Goal: Task Accomplishment & Management: Use online tool/utility

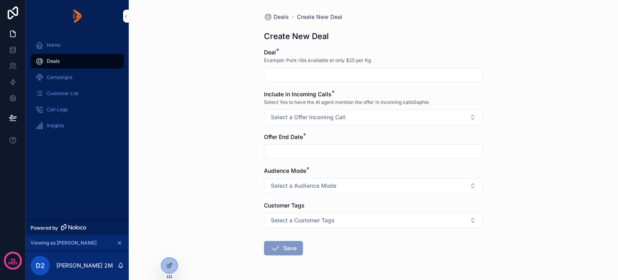
click at [64, 45] on div "Home" at bounding box center [77, 45] width 84 height 13
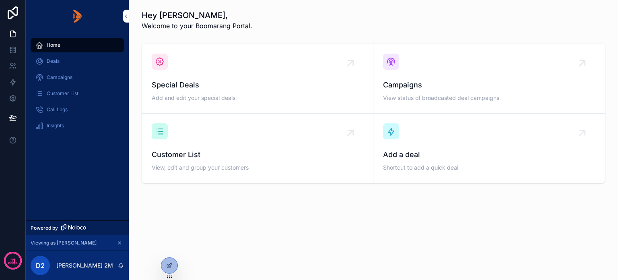
click at [167, 264] on icon at bounding box center [169, 265] width 6 height 6
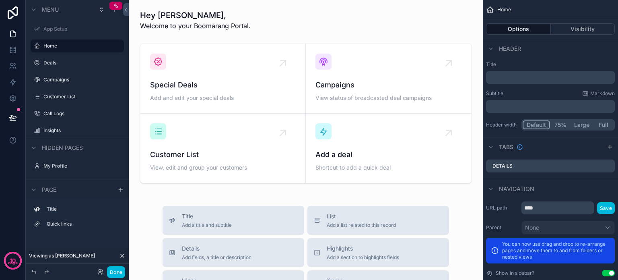
click at [412, 153] on div "scrollable content" at bounding box center [305, 113] width 341 height 146
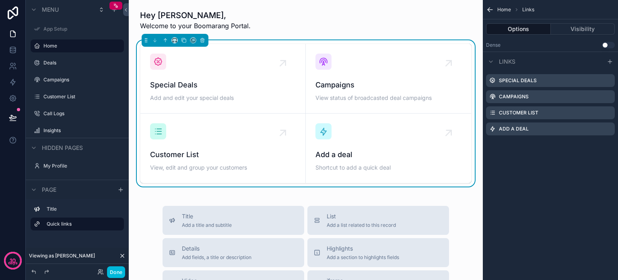
click at [0, 0] on icon "scrollable content" at bounding box center [0, 0] width 0 height 0
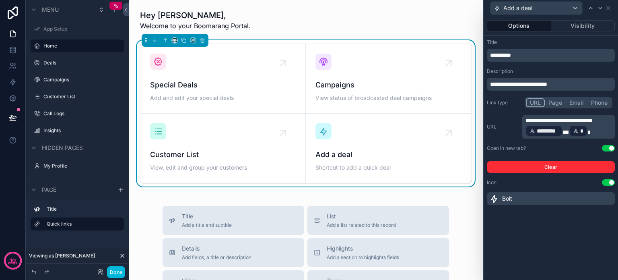
click at [555, 104] on button "Page" at bounding box center [555, 102] width 21 height 9
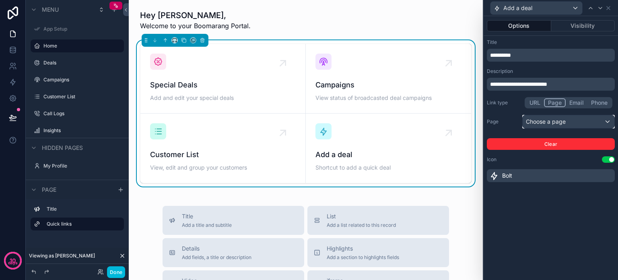
click at [572, 121] on div "Choose a page" at bounding box center [569, 121] width 92 height 13
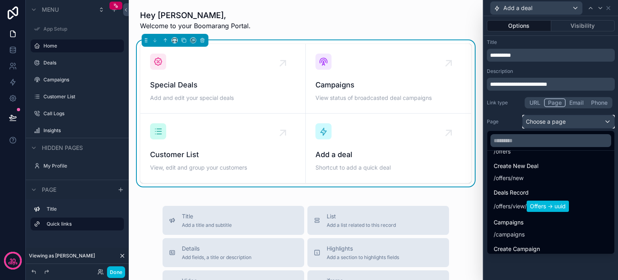
scroll to position [121, 0]
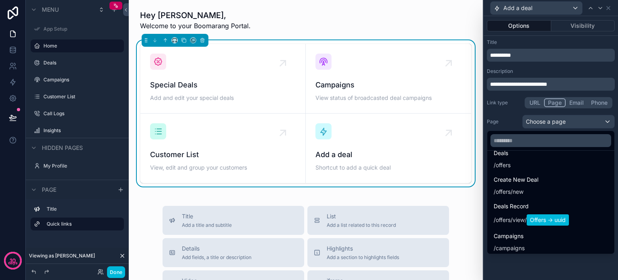
click at [519, 185] on div "Create New Deal / offers /new" at bounding box center [516, 185] width 45 height 21
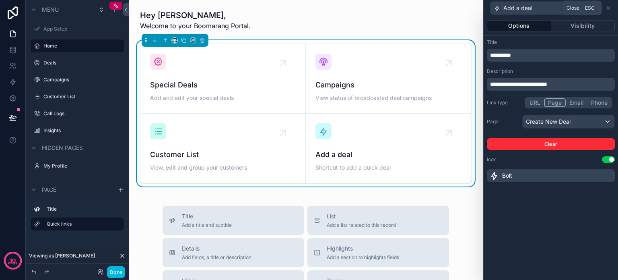
click at [608, 8] on icon at bounding box center [608, 7] width 3 height 3
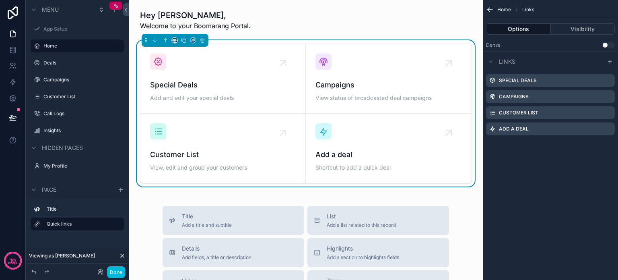
click at [118, 274] on button "Done" at bounding box center [116, 272] width 18 height 12
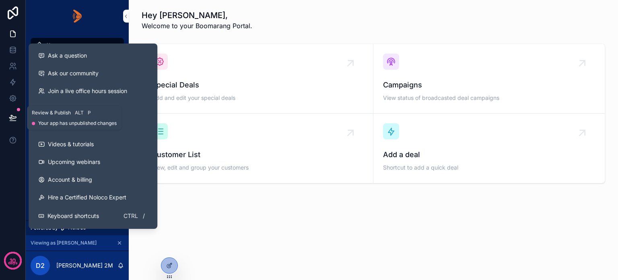
click at [11, 121] on icon at bounding box center [13, 121] width 6 height 0
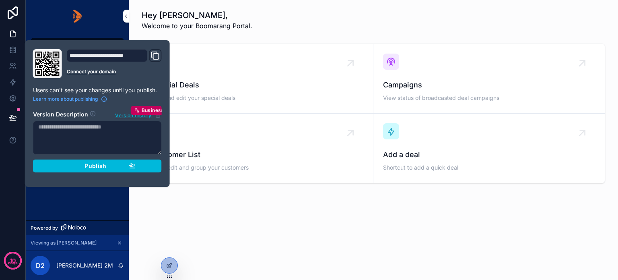
click at [14, 192] on div "10 days" at bounding box center [13, 140] width 26 height 280
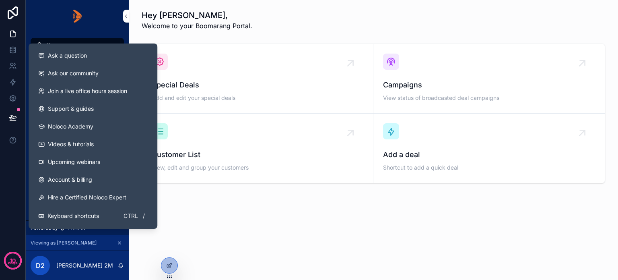
click at [9, 174] on div "10 days" at bounding box center [13, 140] width 26 height 280
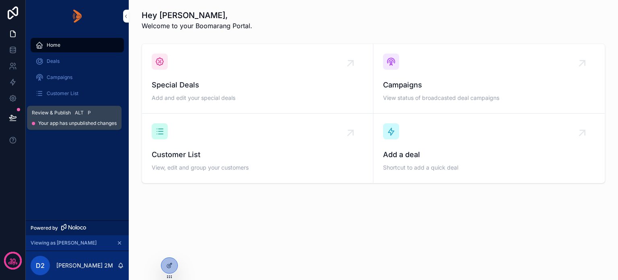
click at [10, 115] on icon at bounding box center [13, 117] width 8 height 8
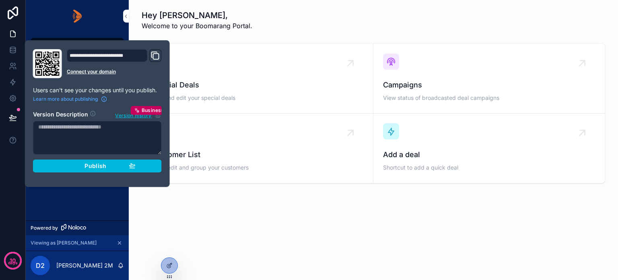
click at [81, 166] on div "Publish" at bounding box center [97, 165] width 76 height 7
